Goal: Task Accomplishment & Management: Use online tool/utility

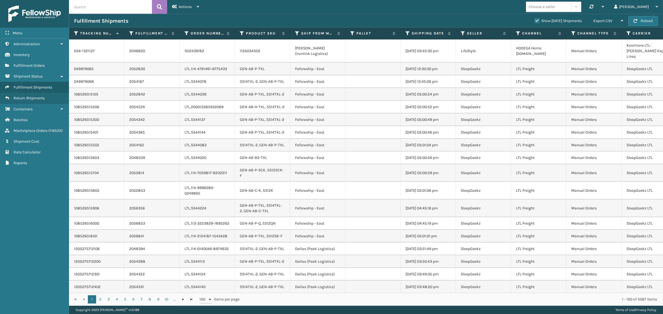
click at [330, 11] on div "Choose a seller Synchronise all channels Gil Log Out" at bounding box center [433, 7] width 459 height 14
click at [295, 14] on div "Fulfillment Shipments Show [DATE] Shipments Export CSV Export Current Page Expo…" at bounding box center [366, 21] width 594 height 14
click at [406, 32] on icon at bounding box center [407, 33] width 4 height 5
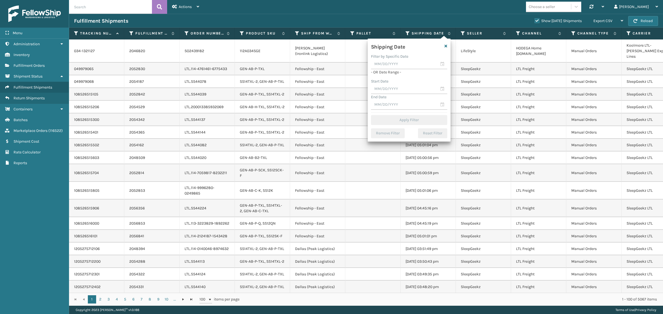
click at [402, 14] on div "Fulfillment Shipments Show [DATE] Shipments Export CSV Export Current Page Expo…" at bounding box center [366, 21] width 594 height 14
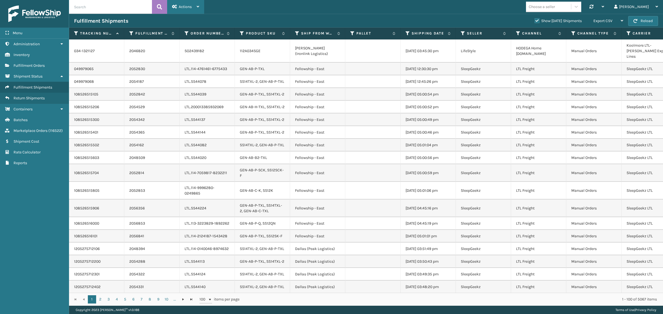
click at [185, 4] on span "Actions" at bounding box center [185, 6] width 13 height 5
click at [186, 34] on button "Remove All Filters" at bounding box center [204, 35] width 74 height 14
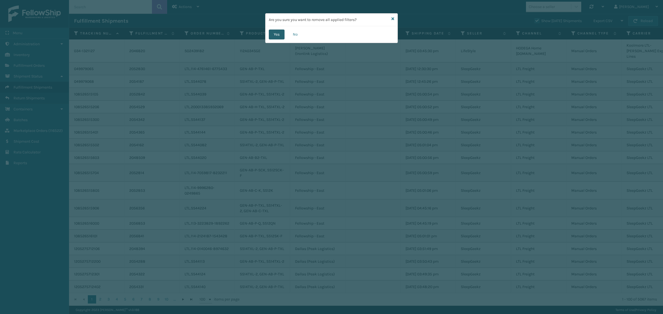
click at [271, 34] on button "Yes" at bounding box center [277, 35] width 16 height 10
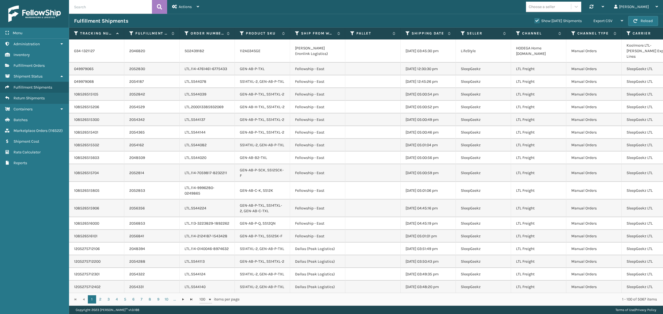
click at [458, 13] on div "Choose a seller Synchronise all channels Gil Log Out" at bounding box center [433, 7] width 459 height 14
click at [325, 10] on div "Choose a seller Synchronise all channels Gil Log Out" at bounding box center [433, 7] width 459 height 14
click at [465, 6] on div "Choose a seller Synchronise all channels Gil Log Out" at bounding box center [433, 7] width 459 height 14
click at [406, 32] on icon at bounding box center [407, 33] width 4 height 5
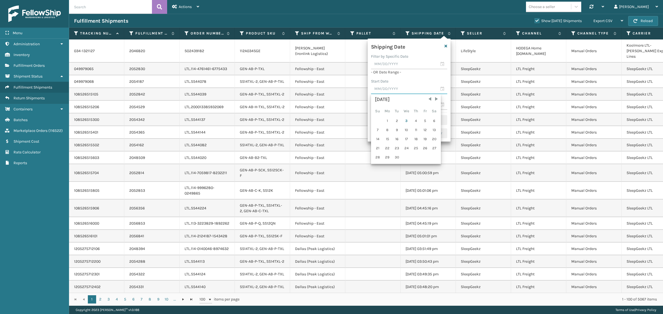
click at [387, 85] on input "text" at bounding box center [409, 89] width 76 height 10
click at [428, 98] on span "Previous Month" at bounding box center [430, 99] width 6 height 6
click at [404, 155] on div "27" at bounding box center [406, 157] width 9 height 8
type input "[DATE]"
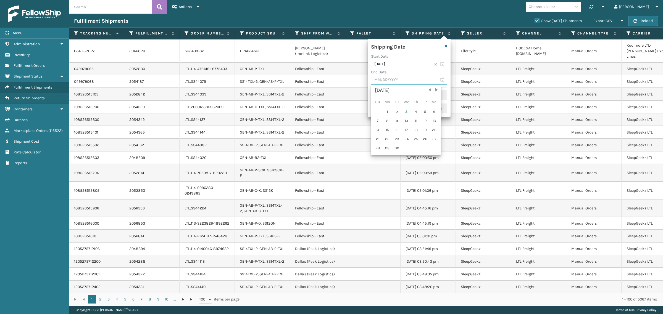
click at [403, 82] on input "text" at bounding box center [409, 80] width 76 height 10
click at [396, 111] on div "2" at bounding box center [397, 112] width 8 height 8
type input "[DATE]"
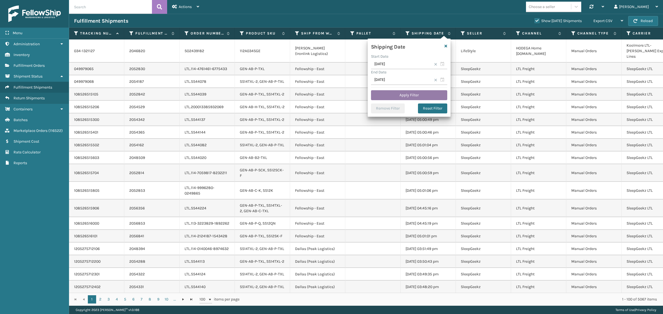
click at [412, 93] on button "Apply Filter" at bounding box center [409, 95] width 76 height 10
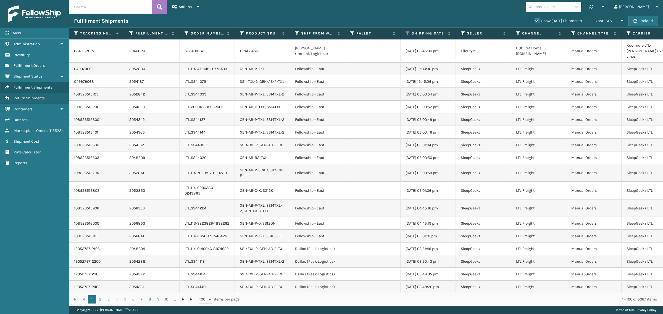
click at [534, 20] on label "Show [DATE] Shipments" at bounding box center [557, 21] width 47 height 5
click at [534, 20] on input "Show [DATE] Shipments" at bounding box center [534, 20] width 0 height 4
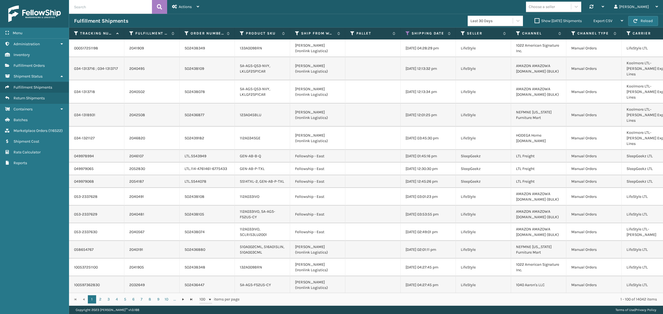
click at [534, 21] on label "Show [DATE] Shipments" at bounding box center [557, 21] width 47 height 5
click at [534, 21] on input "Show [DATE] Shipments" at bounding box center [534, 20] width 0 height 4
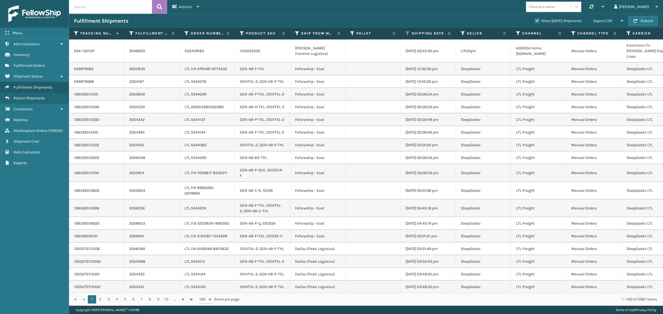
click at [534, 20] on label "Show [DATE] Shipments" at bounding box center [557, 21] width 47 height 5
click at [534, 20] on input "Show [DATE] Shipments" at bounding box center [534, 20] width 0 height 4
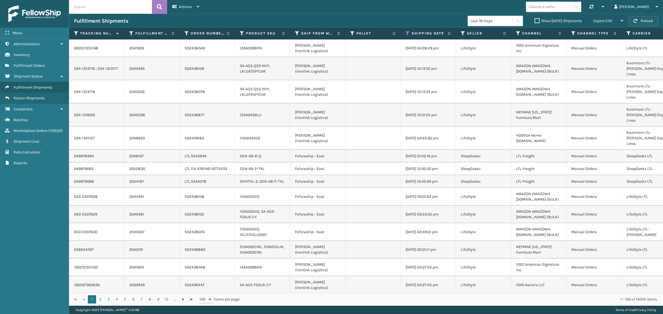
click at [646, 20] on button "Reload" at bounding box center [643, 21] width 30 height 10
click at [609, 20] on span "Export CSV" at bounding box center [602, 21] width 19 height 5
click at [604, 52] on li "Export All Pages" at bounding box center [591, 50] width 74 height 15
click at [407, 33] on icon at bounding box center [407, 33] width 4 height 5
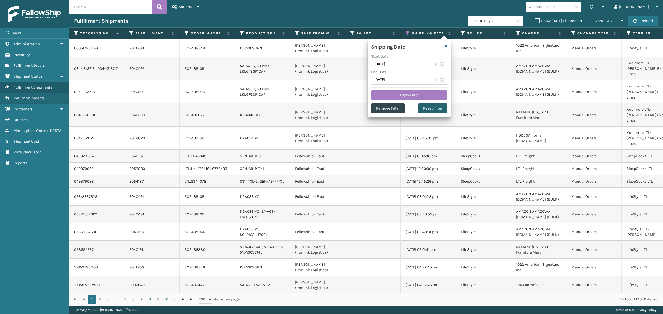
click at [428, 108] on button "Reset Filter" at bounding box center [432, 109] width 29 height 10
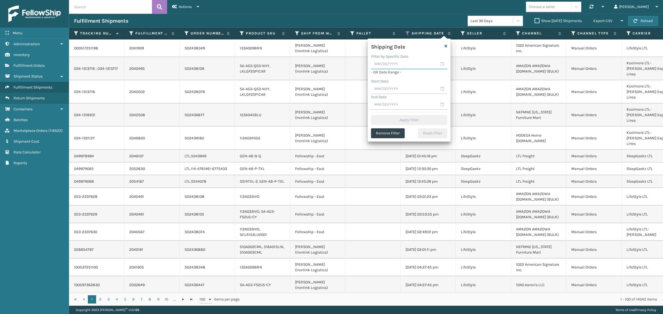
click at [395, 64] on input "text" at bounding box center [409, 64] width 76 height 10
click at [396, 93] on div "2" at bounding box center [397, 96] width 8 height 8
type input "[DATE]"
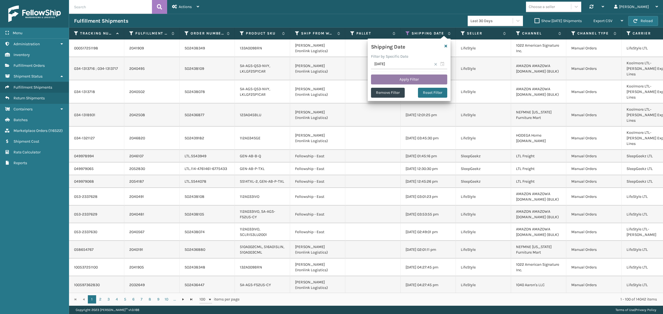
click at [399, 79] on button "Apply Filter" at bounding box center [409, 80] width 76 height 10
